Goal: Transaction & Acquisition: Purchase product/service

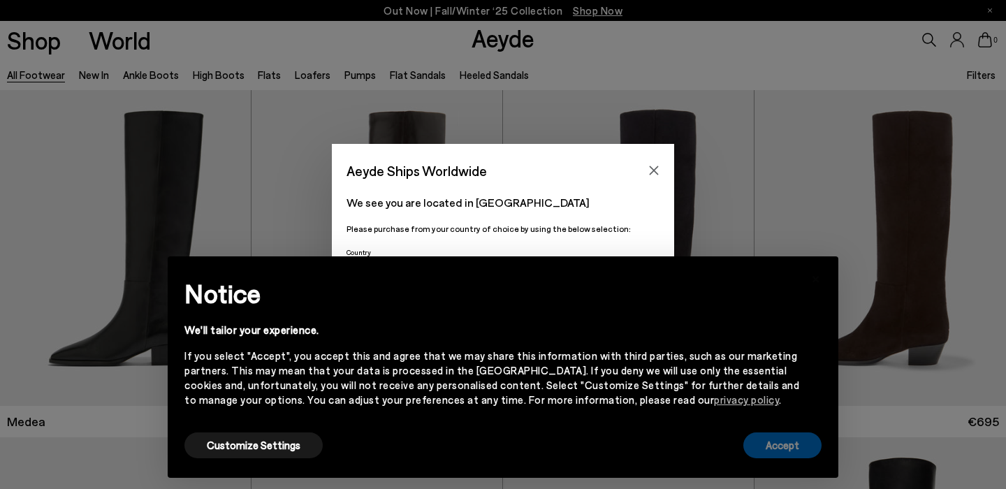
click at [762, 450] on button "Accept" at bounding box center [782, 445] width 78 height 26
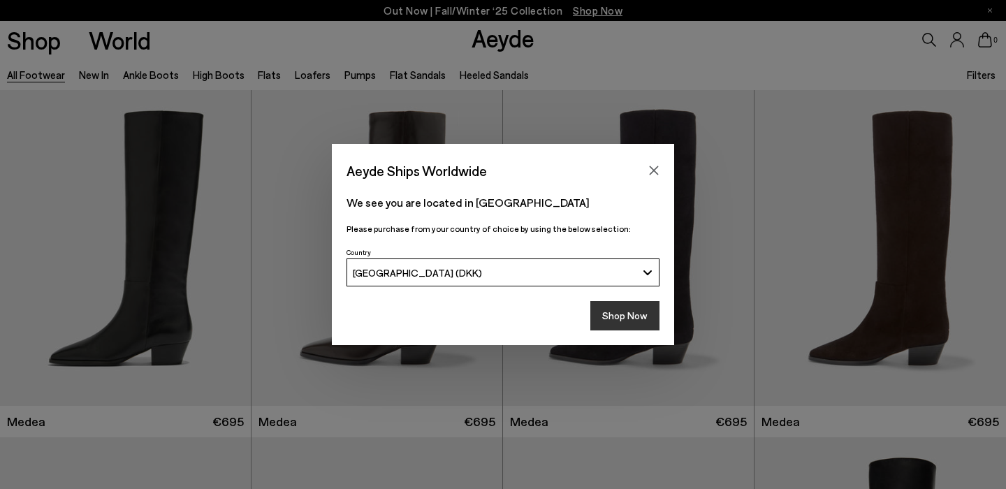
click at [642, 321] on button "Shop Now" at bounding box center [624, 315] width 69 height 29
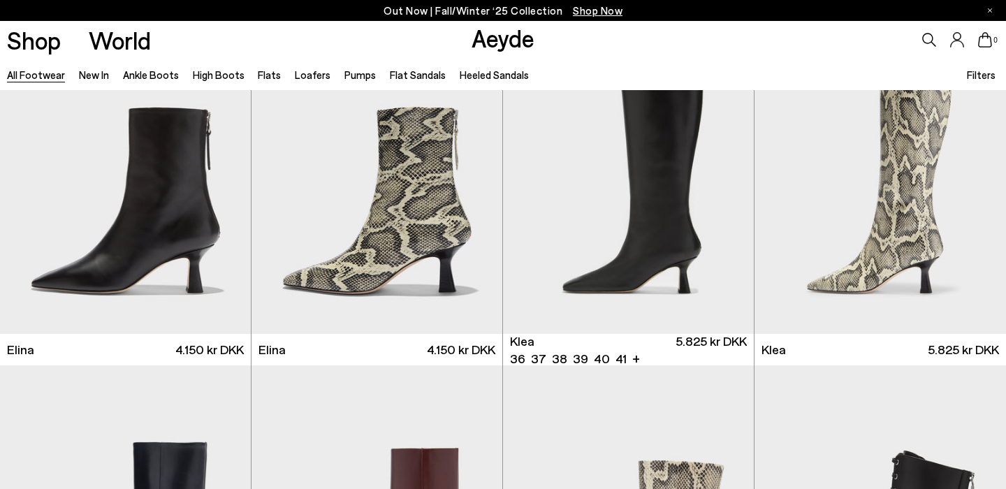
scroll to position [1428, 0]
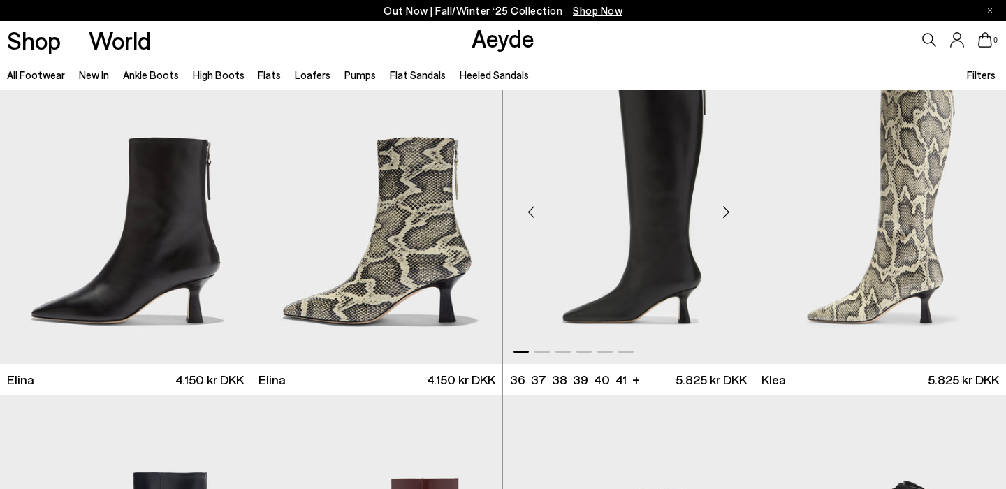
click at [722, 218] on div "Next slide" at bounding box center [726, 212] width 42 height 42
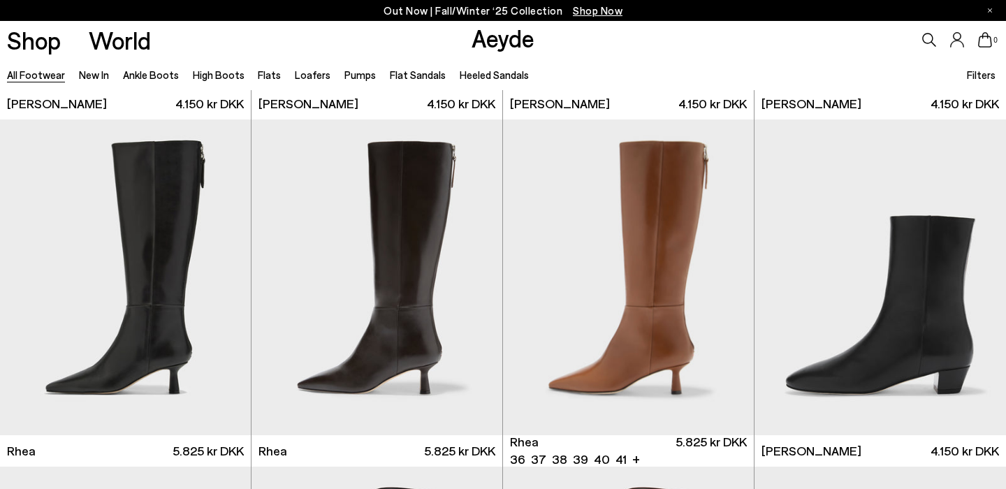
scroll to position [2755, 0]
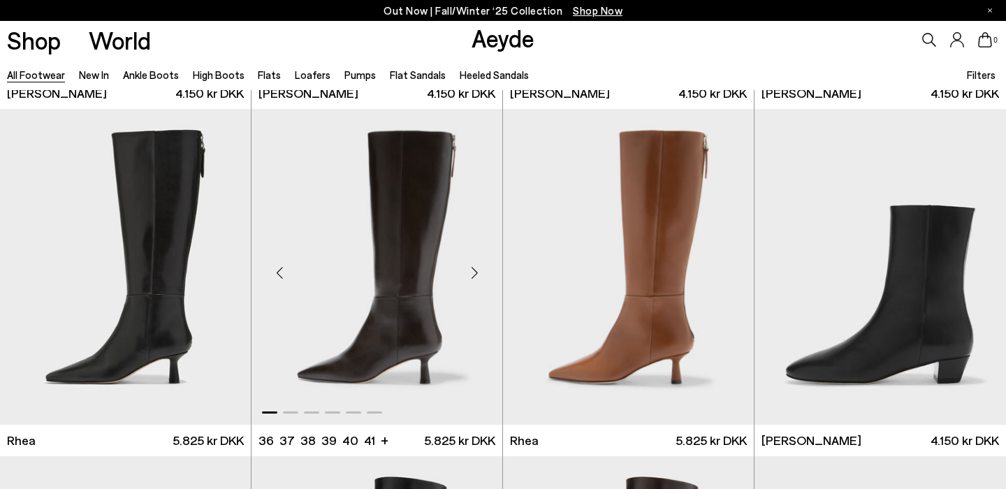
click at [474, 269] on div "Next slide" at bounding box center [474, 272] width 42 height 42
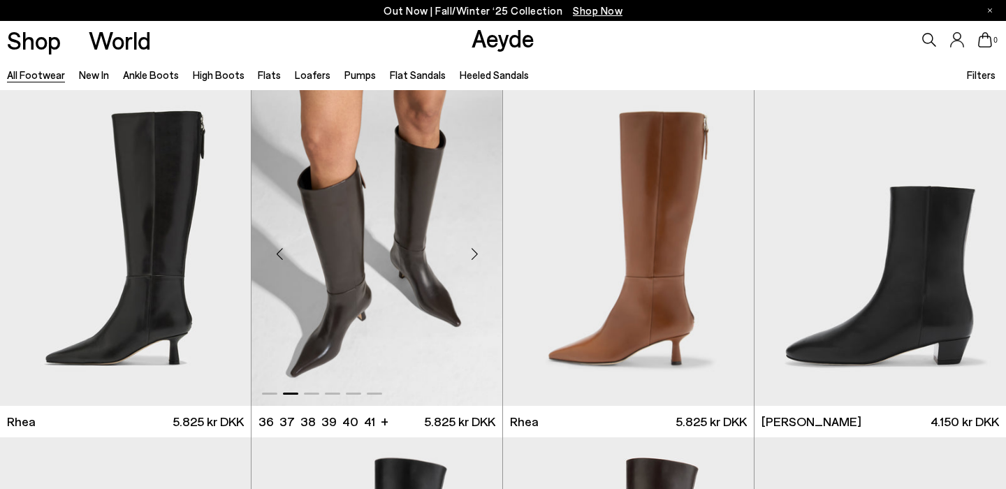
scroll to position [2769, 0]
